Goal: Information Seeking & Learning: Learn about a topic

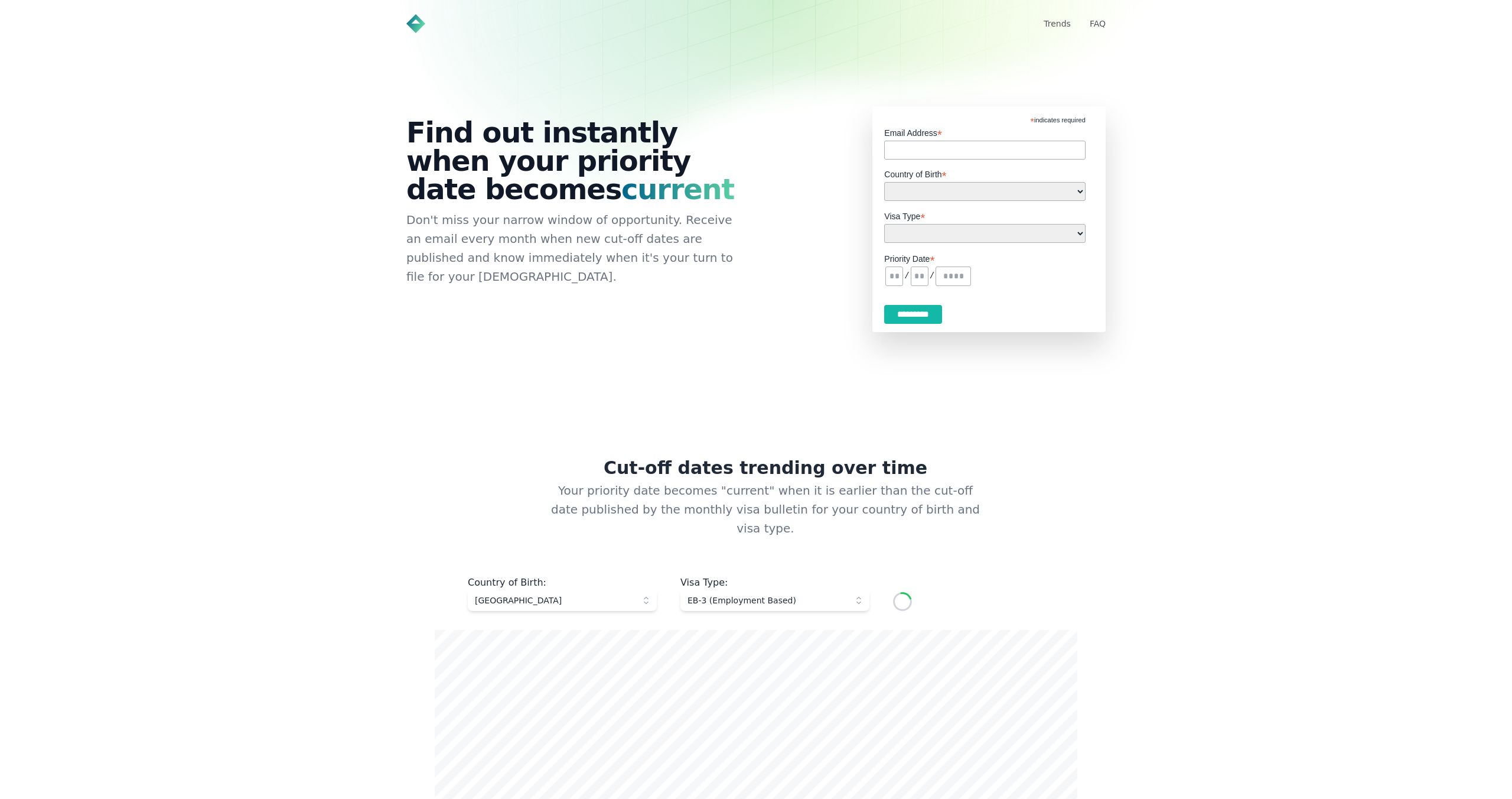
click at [725, 594] on span "EB-3 (Employment Based)" at bounding box center [766, 600] width 158 height 12
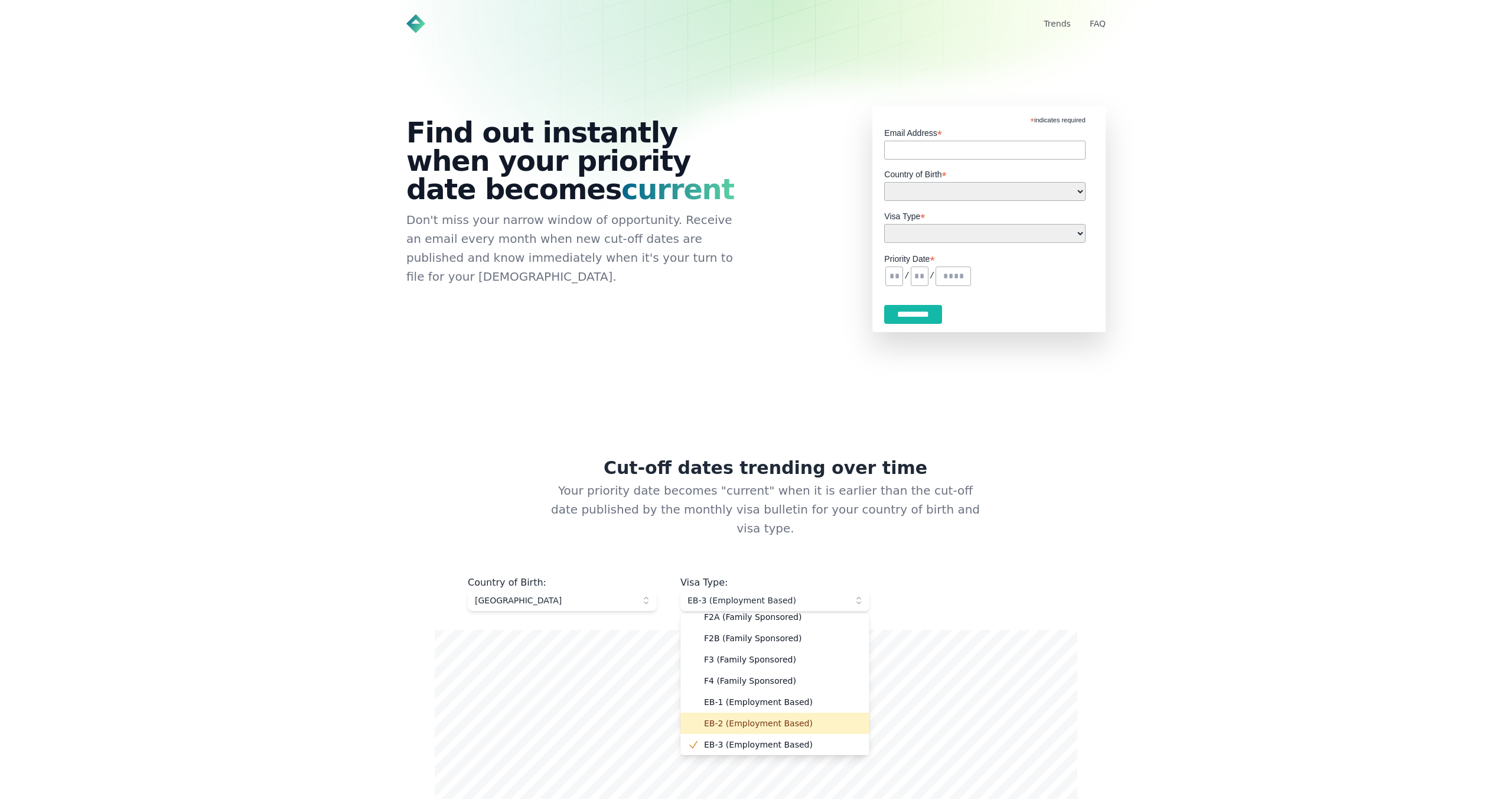
click at [719, 712] on li "EB-2 (Employment Based)" at bounding box center [775, 723] width 189 height 21
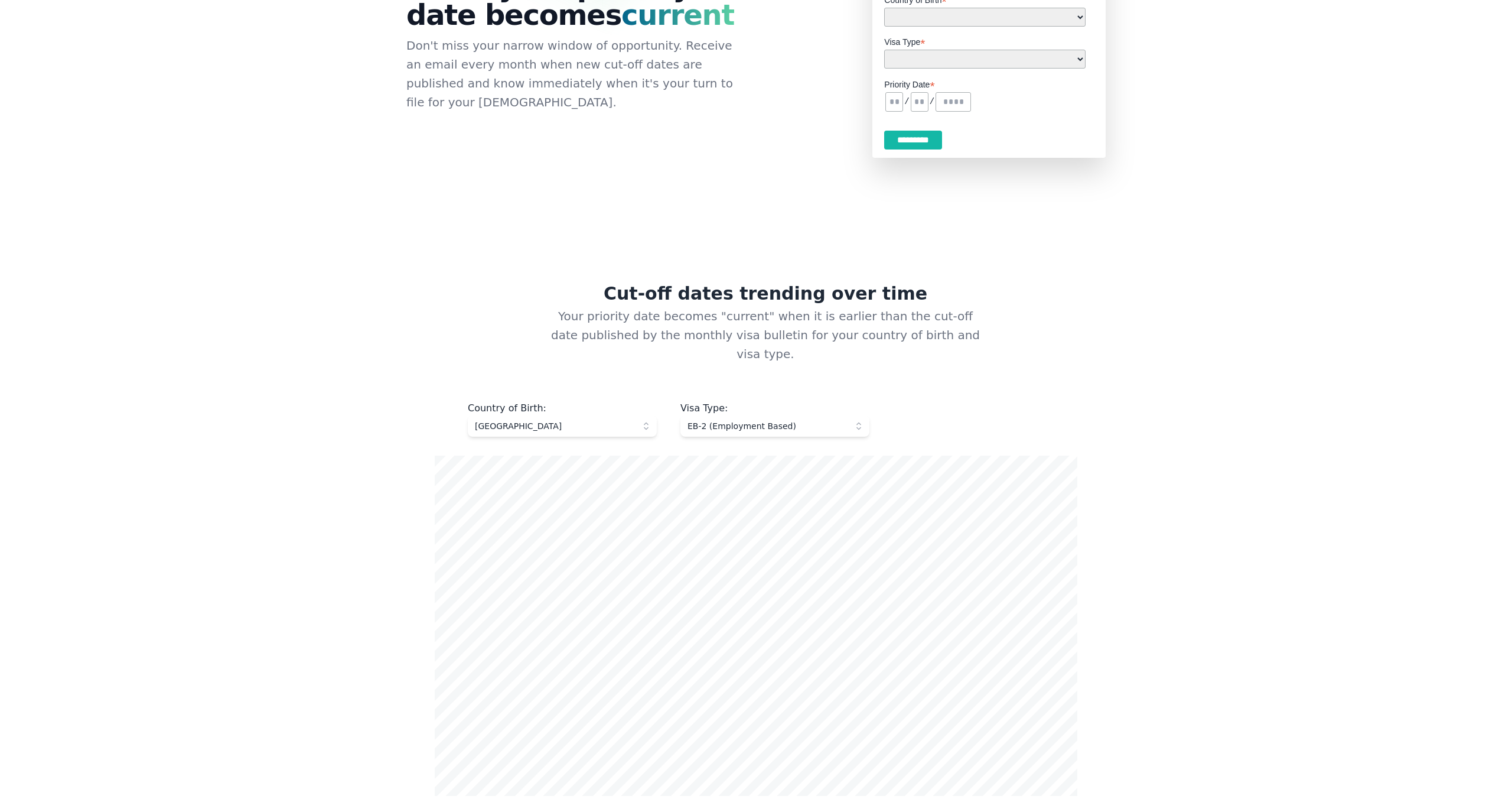
scroll to position [179, 0]
click at [750, 415] on span "EB-2 (Employment Based)" at bounding box center [766, 421] width 158 height 12
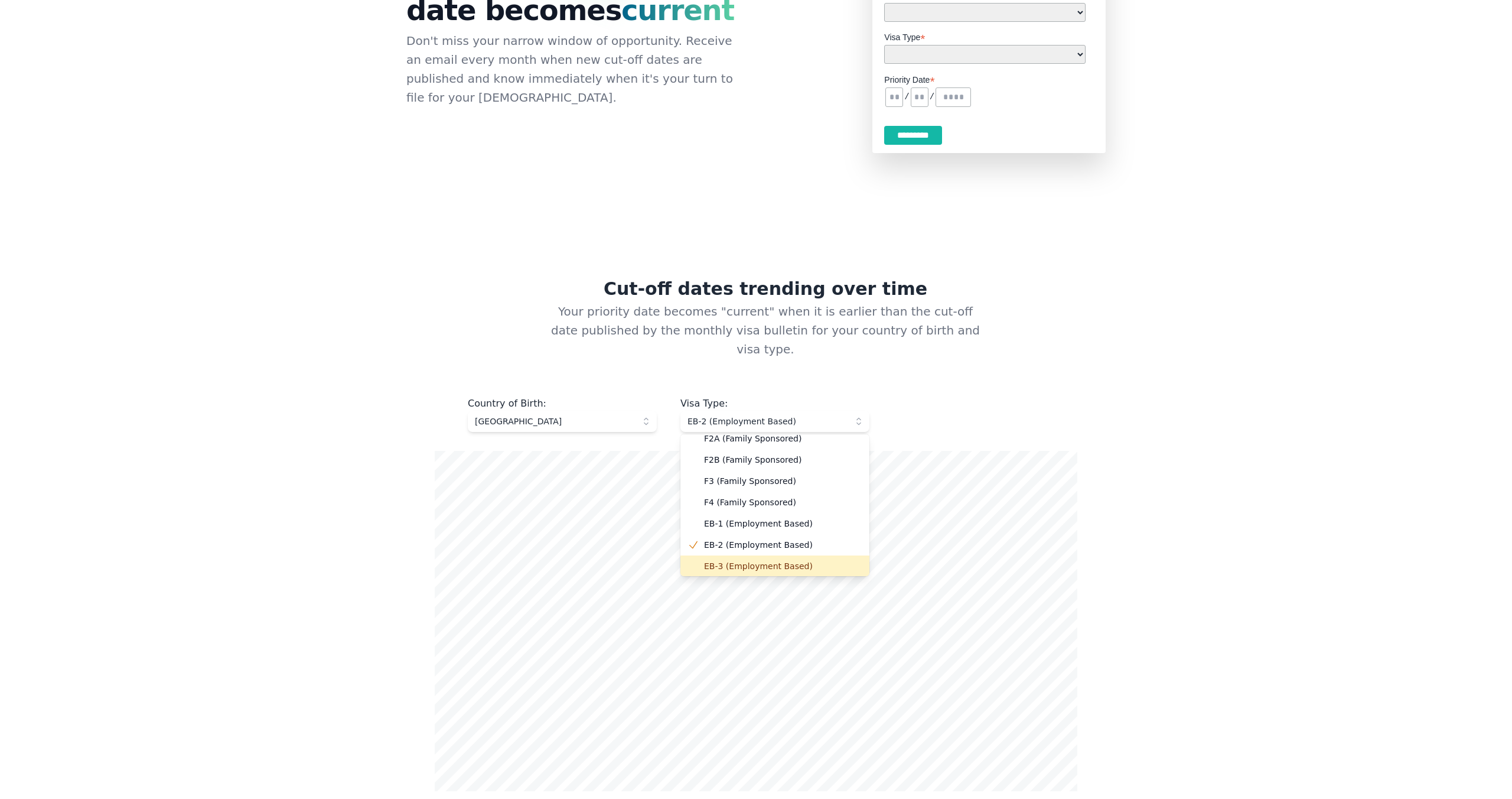
scroll to position [31, 0]
click at [732, 560] on span "EB-3 (Employment Based)" at bounding box center [782, 565] width 156 height 12
click at [770, 415] on span "EB-3 (Employment Based)" at bounding box center [766, 421] width 158 height 12
click at [721, 517] on span "EB-1 (Employment Based)" at bounding box center [782, 523] width 156 height 12
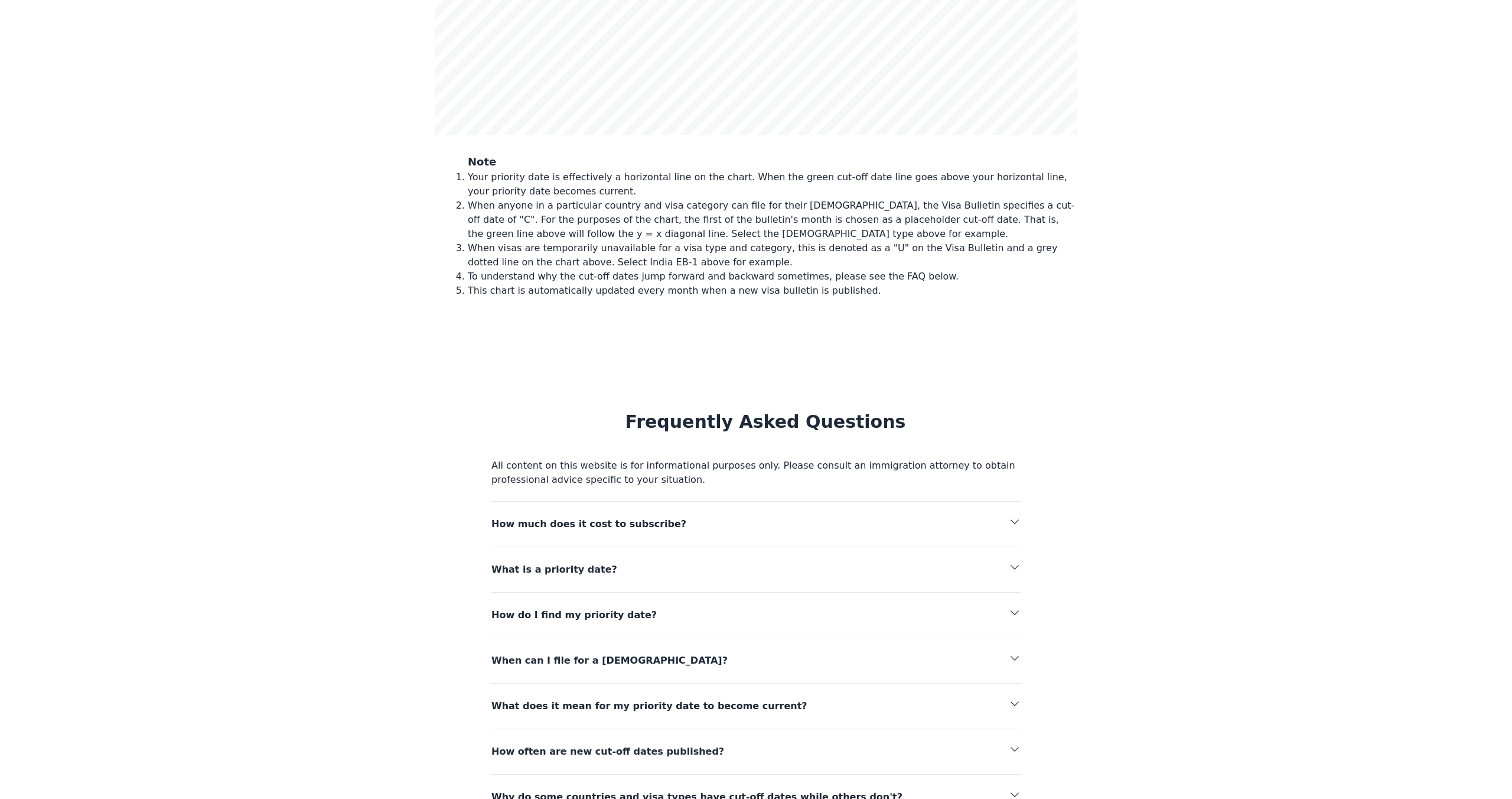
scroll to position [837, 0]
click at [541, 560] on span "What is a priority date?" at bounding box center [712, 567] width 441 height 16
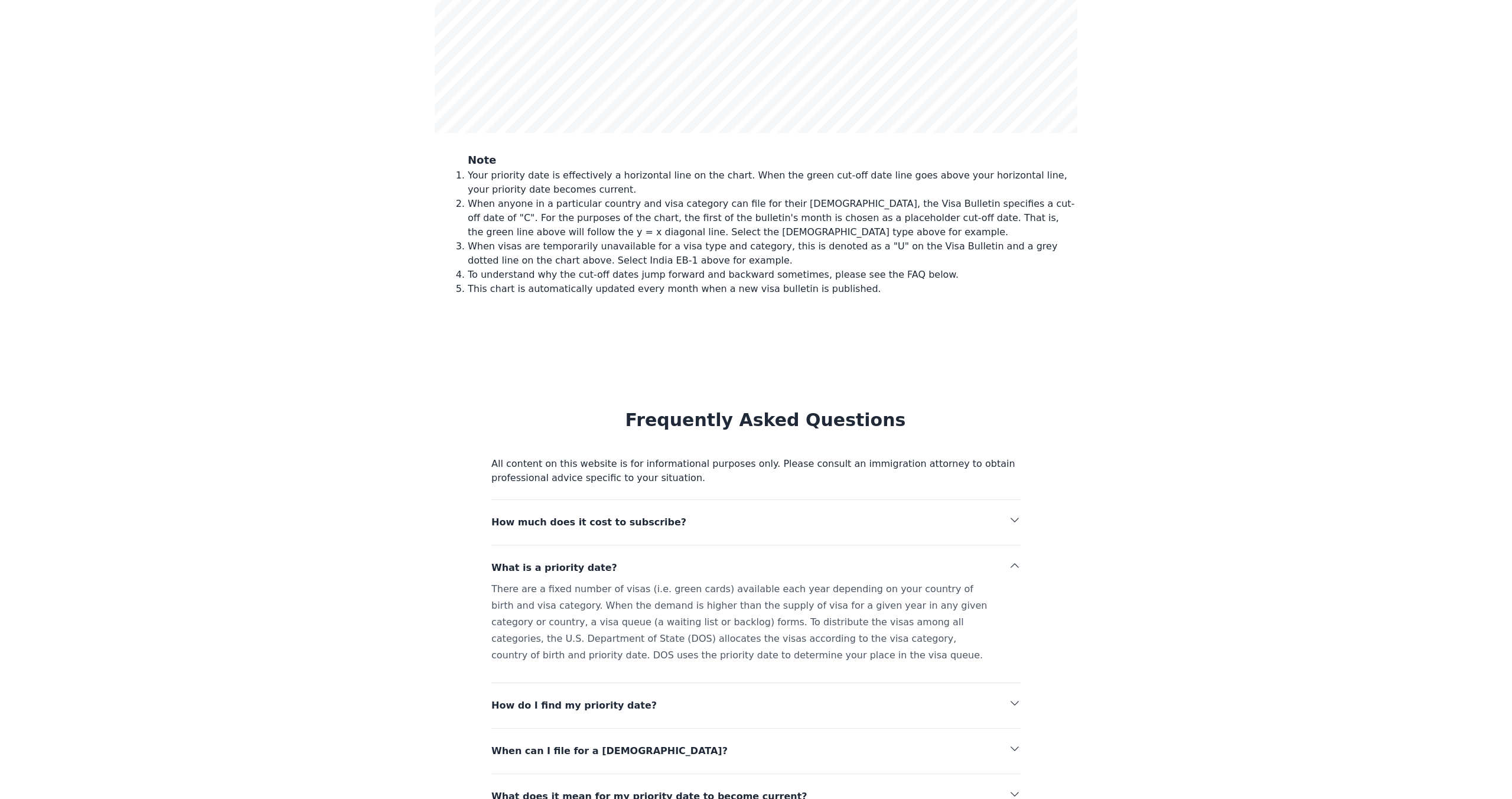
click at [555, 581] on div "There are a fixed number of visas (i.e. green cards) available each year depend…" at bounding box center [756, 624] width 529 height 87
